Goal: Information Seeking & Learning: Learn about a topic

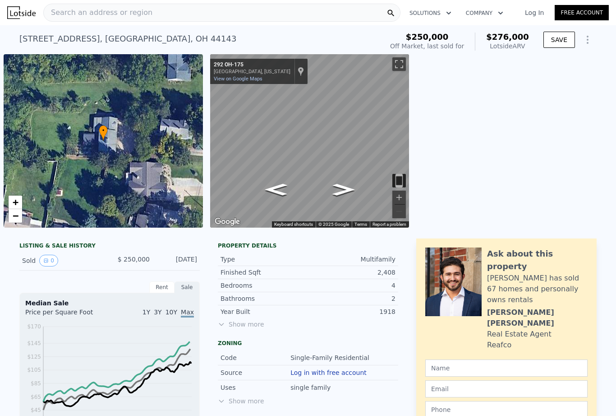
click at [267, 11] on div "Search an address or region" at bounding box center [221, 13] width 357 height 18
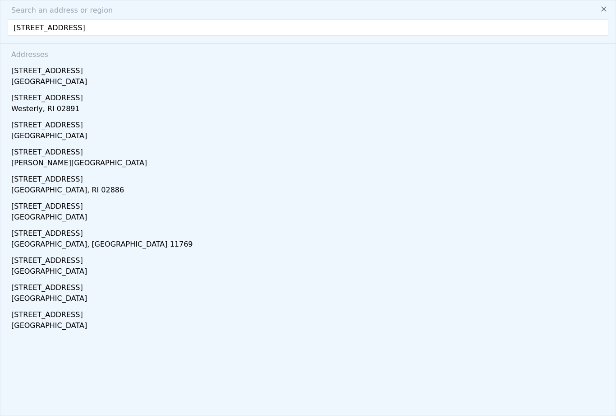
type input "[STREET_ADDRESS]"
click at [23, 125] on div "[STREET_ADDRESS]" at bounding box center [309, 123] width 597 height 14
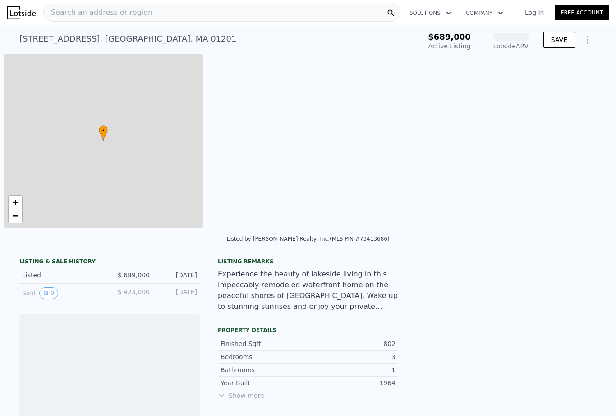
scroll to position [0, 4]
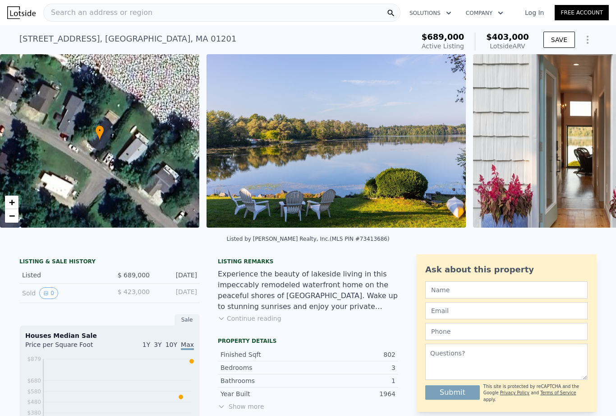
click at [146, 288] on span "$ 423,000" at bounding box center [134, 291] width 32 height 7
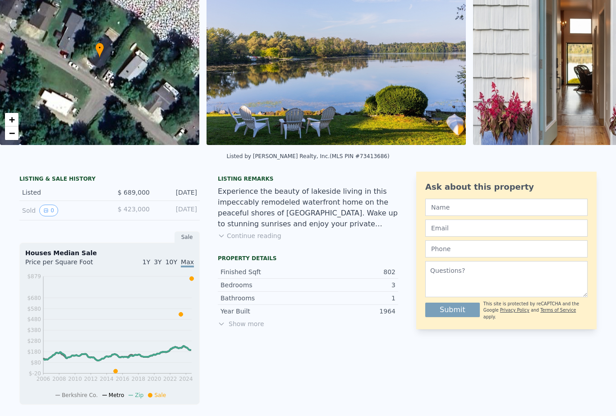
scroll to position [83, 0]
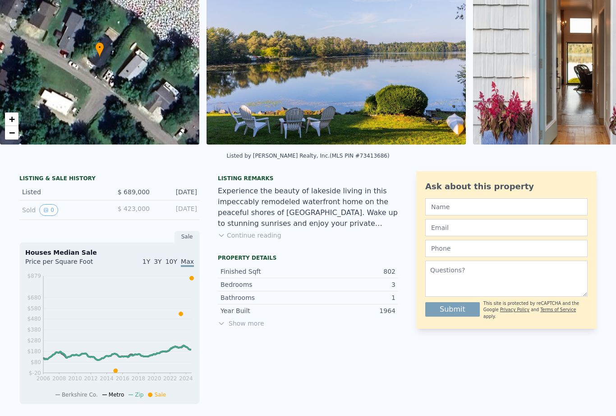
click at [257, 231] on button "Continue reading" at bounding box center [250, 235] width 64 height 9
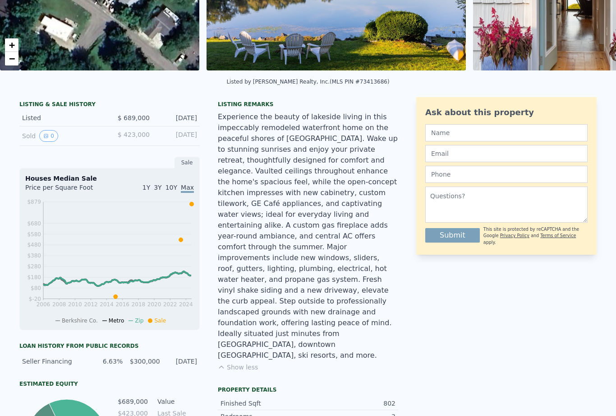
scroll to position [139, 0]
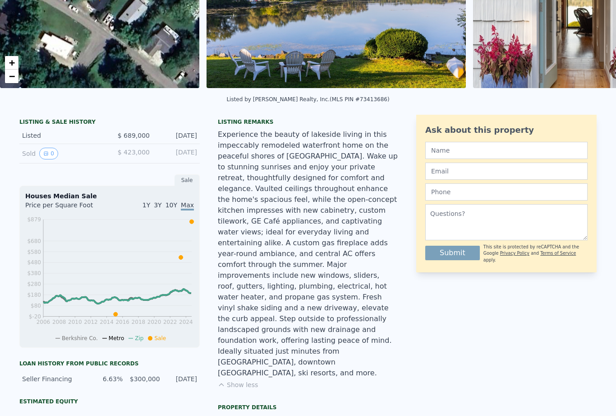
click at [50, 153] on button "0" at bounding box center [48, 154] width 19 height 12
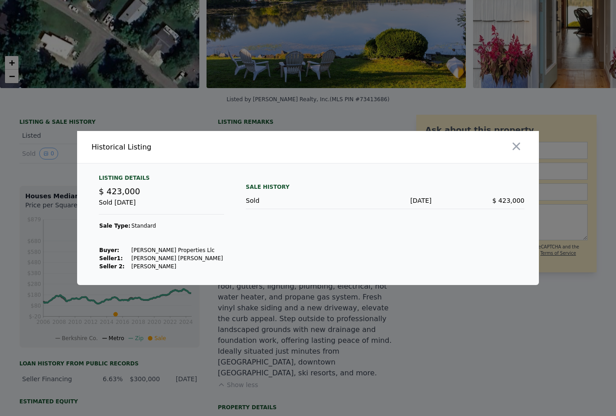
click at [512, 153] on icon "button" at bounding box center [516, 146] width 13 height 13
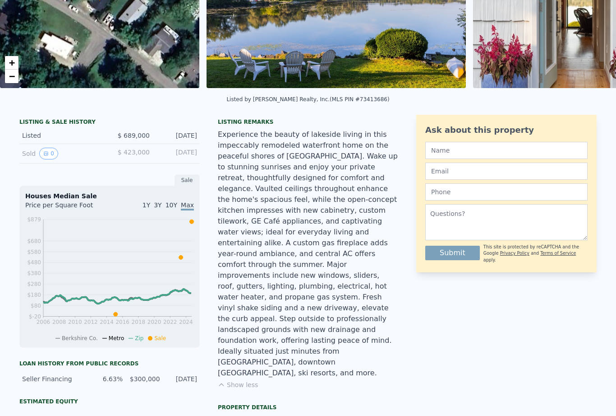
click at [58, 153] on button "0" at bounding box center [48, 154] width 19 height 12
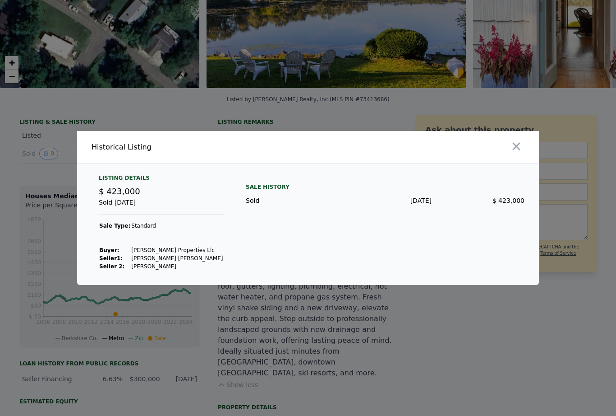
click at [47, 152] on div at bounding box center [308, 208] width 616 height 416
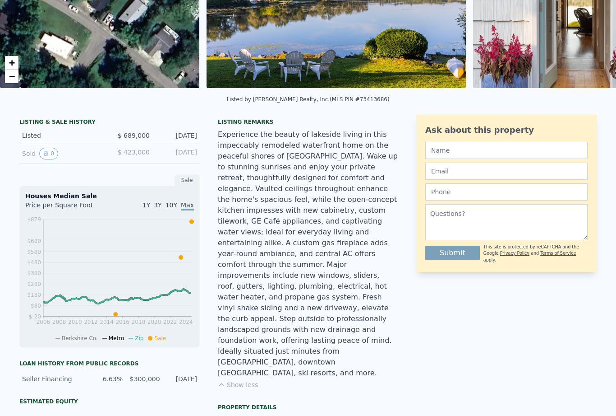
click at [28, 151] on div "Sold 0" at bounding box center [62, 154] width 80 height 12
click at [116, 156] on div "$ 423,000" at bounding box center [130, 154] width 40 height 12
click at [46, 154] on icon "View historical data" at bounding box center [45, 153] width 5 height 5
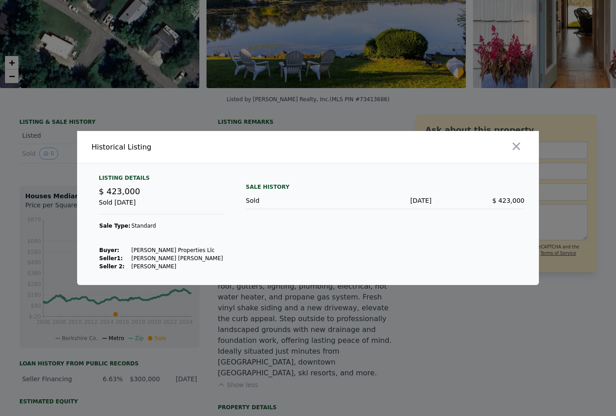
click at [290, 205] on div "Sold" at bounding box center [292, 200] width 93 height 9
click at [517, 143] on icon "button" at bounding box center [517, 147] width 8 height 8
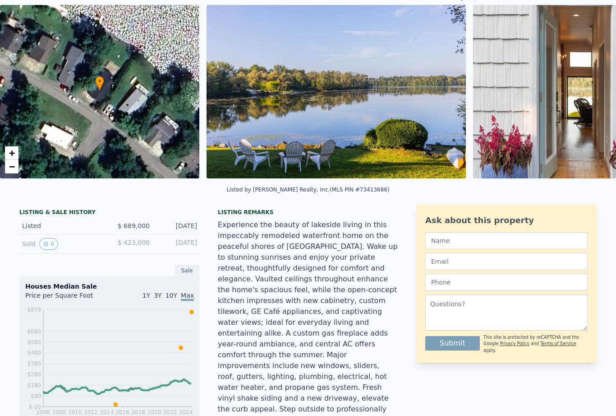
scroll to position [-1, 0]
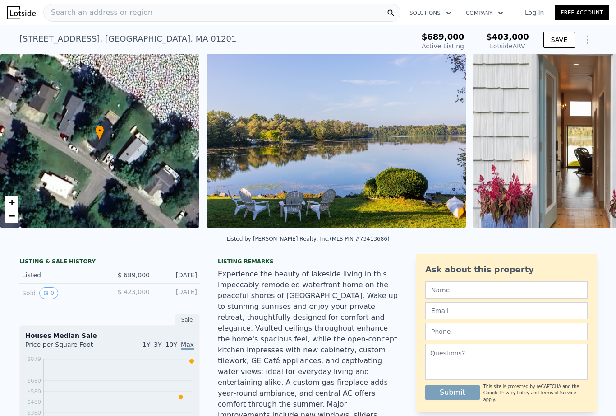
click at [379, 113] on img at bounding box center [337, 140] width 260 height 173
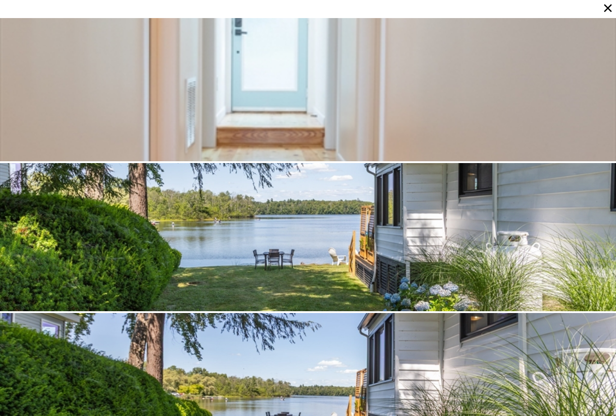
scroll to position [0, 0]
